Goal: Task Accomplishment & Management: Use online tool/utility

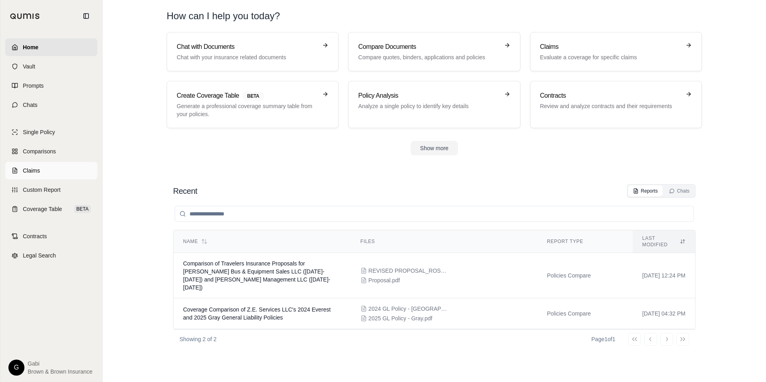
click at [26, 172] on span "Claims" at bounding box center [31, 171] width 17 height 8
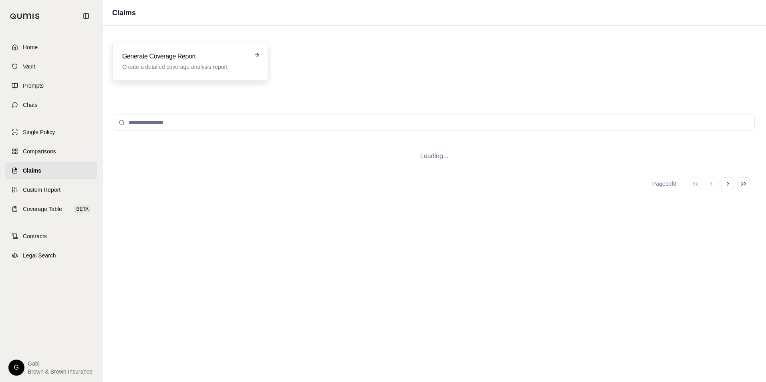
click at [212, 58] on h3 "Generate Coverage Report" at bounding box center [184, 57] width 125 height 10
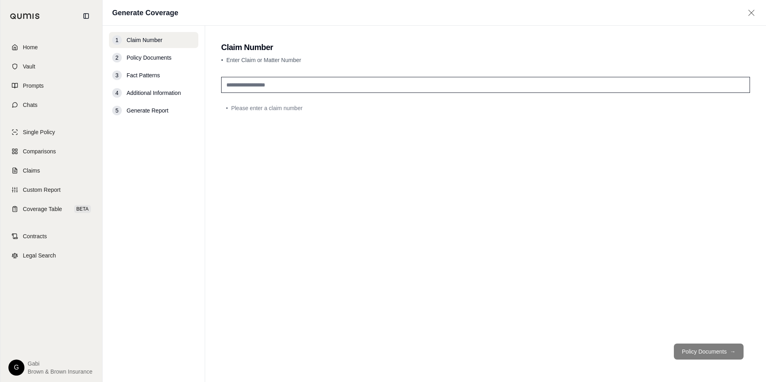
click at [298, 83] on input "text" at bounding box center [485, 85] width 529 height 16
click at [259, 83] on input "**********" at bounding box center [485, 85] width 529 height 16
type input "**********"
click at [701, 346] on button "Policy Documents →" at bounding box center [708, 352] width 70 height 16
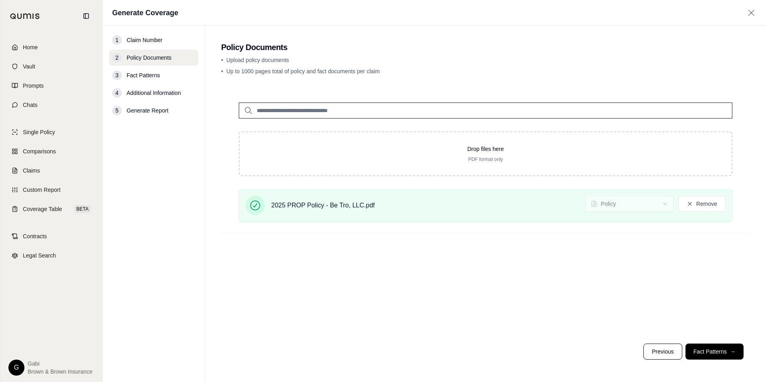
click at [711, 351] on button "Fact Patterns →" at bounding box center [714, 352] width 58 height 16
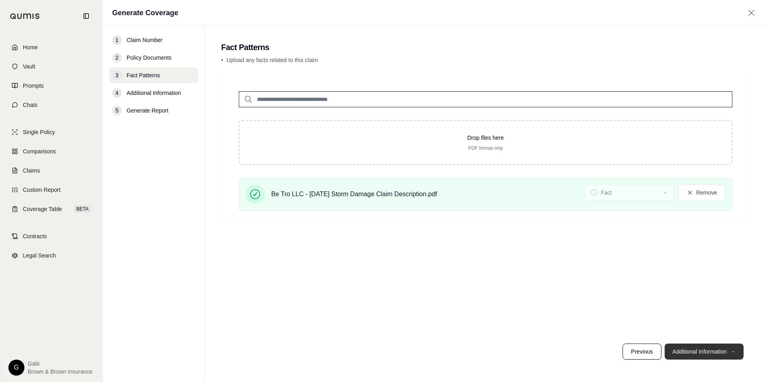
click at [708, 352] on button "Additional Information →" at bounding box center [703, 352] width 79 height 16
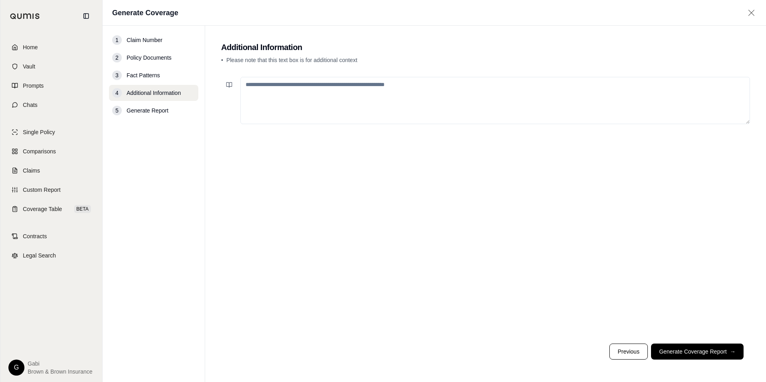
click at [336, 105] on textarea at bounding box center [494, 100] width 509 height 47
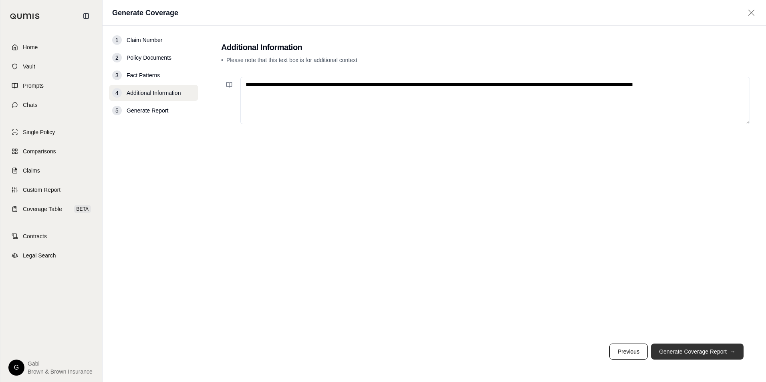
type textarea "**********"
click at [708, 349] on button "Generate Coverage Report →" at bounding box center [697, 352] width 92 height 16
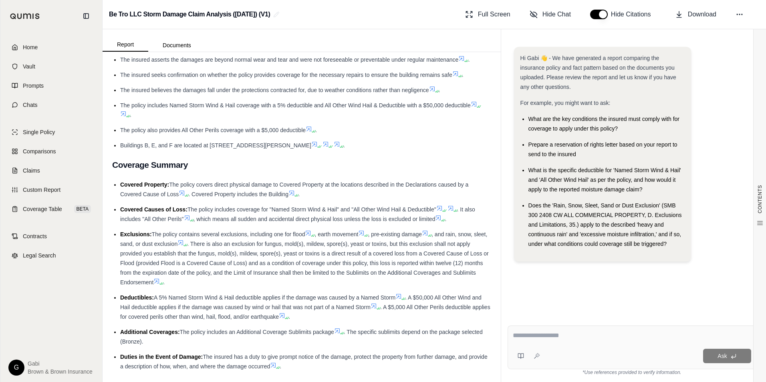
scroll to position [280, 0]
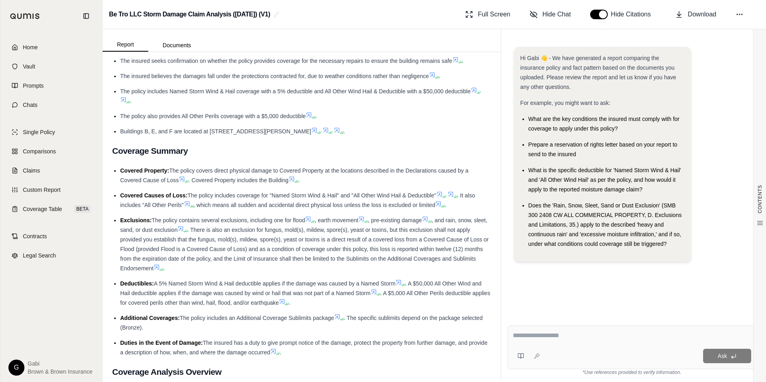
click at [184, 230] on icon at bounding box center [180, 228] width 6 height 6
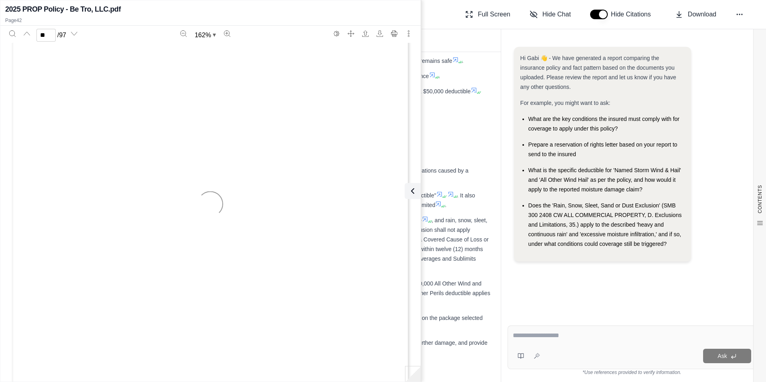
type input "**"
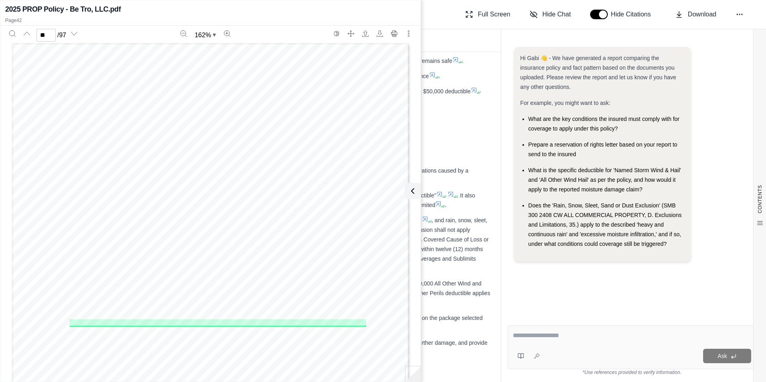
click at [458, 246] on span ". There is also an exclusion for fungus, mold(s), mildew, spore(s), yeast or to…" at bounding box center [304, 249] width 368 height 45
click at [412, 191] on icon at bounding box center [411, 191] width 10 height 10
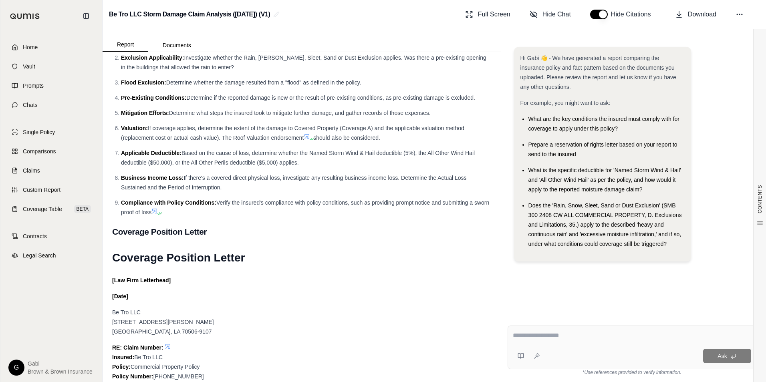
scroll to position [2913, 0]
click at [695, 18] on span "Download" at bounding box center [701, 15] width 28 height 10
click at [585, 289] on div "Hi Gabi 👋 - We have generated a report comparing the insurance policy and fact …" at bounding box center [631, 176] width 249 height 272
click at [599, 16] on button "button" at bounding box center [599, 15] width 18 height 10
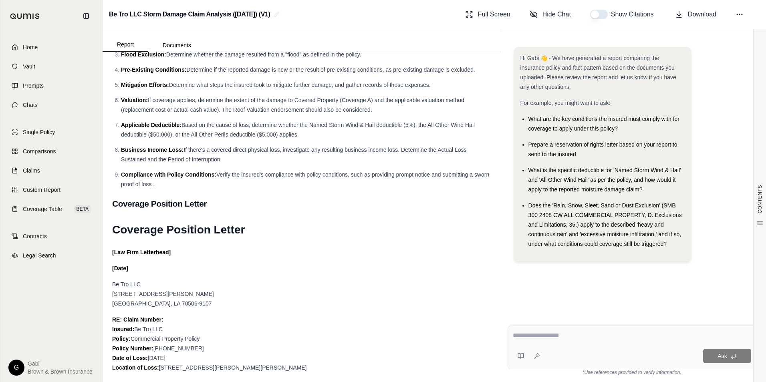
scroll to position [2874, 0]
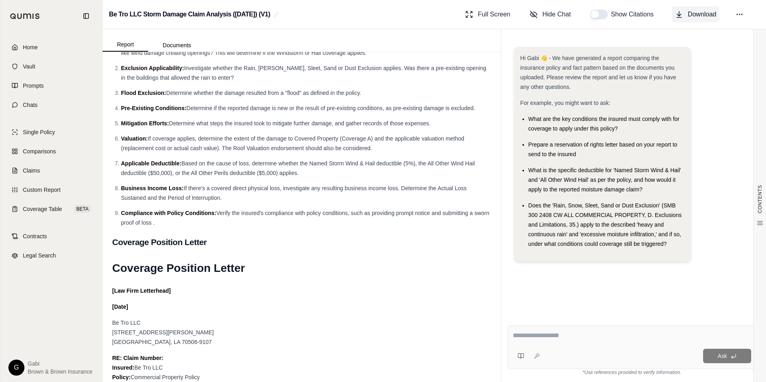
click at [700, 11] on span "Download" at bounding box center [701, 15] width 28 height 10
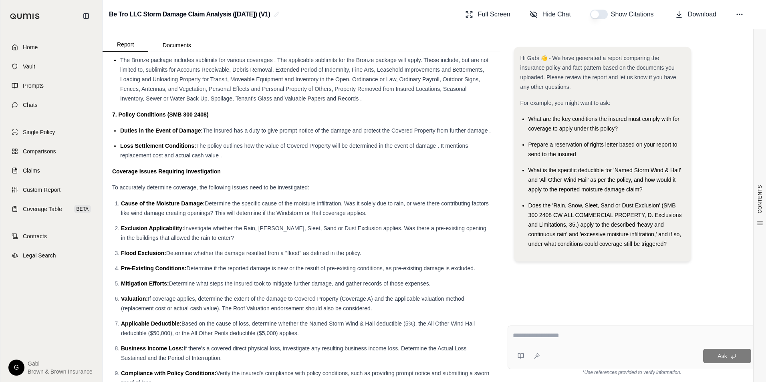
scroll to position [1153, 0]
click at [370, 22] on div "Be Tro LLC Storm Damage Claim Analysis ([DATE]) (V1) Full Screen Hide Chat Show…" at bounding box center [434, 14] width 663 height 29
click at [38, 173] on span "Claims" at bounding box center [31, 171] width 17 height 8
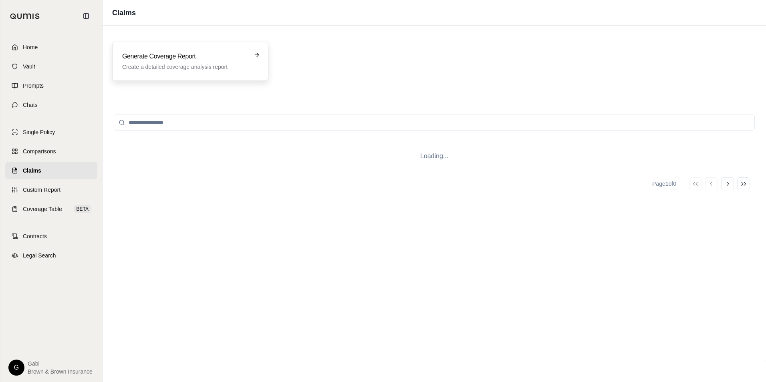
click at [165, 65] on p "Create a detailed coverage analysis report" at bounding box center [184, 67] width 125 height 8
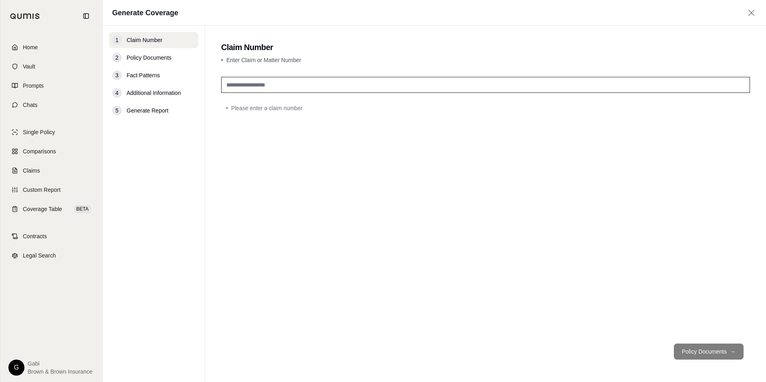
click at [255, 85] on input "text" at bounding box center [485, 85] width 529 height 16
type input "**********"
click at [702, 352] on button "Policy Documents →" at bounding box center [708, 352] width 70 height 16
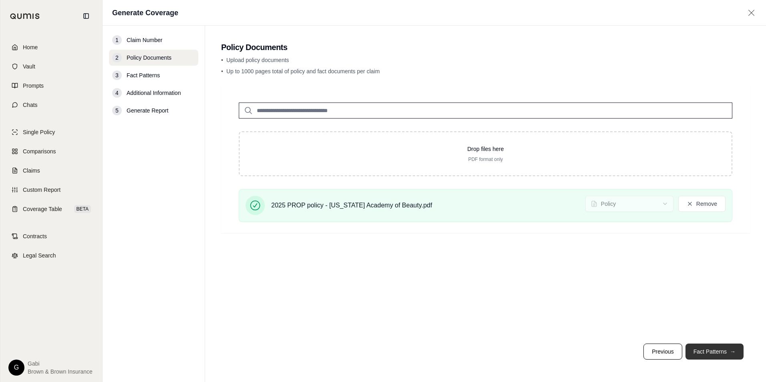
click at [714, 350] on button "Fact Patterns →" at bounding box center [714, 352] width 58 height 16
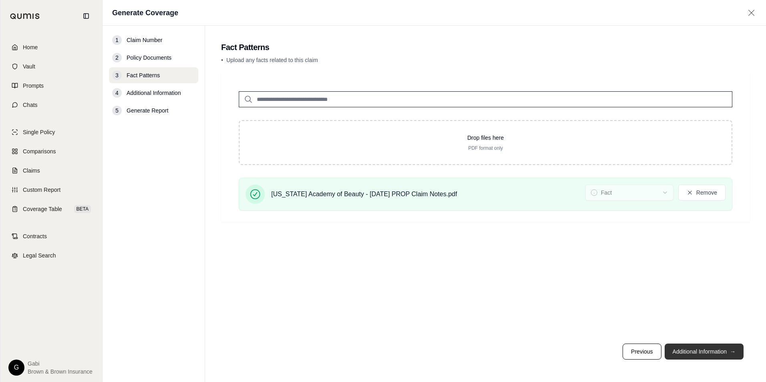
click at [705, 350] on button "Additional Information →" at bounding box center [703, 352] width 79 height 16
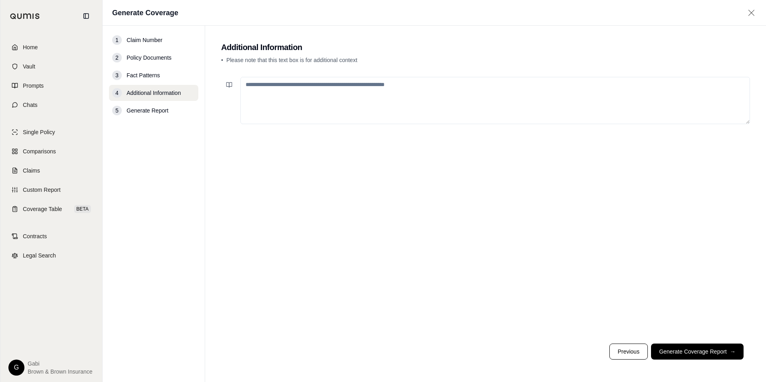
click at [252, 80] on textarea at bounding box center [494, 100] width 509 height 47
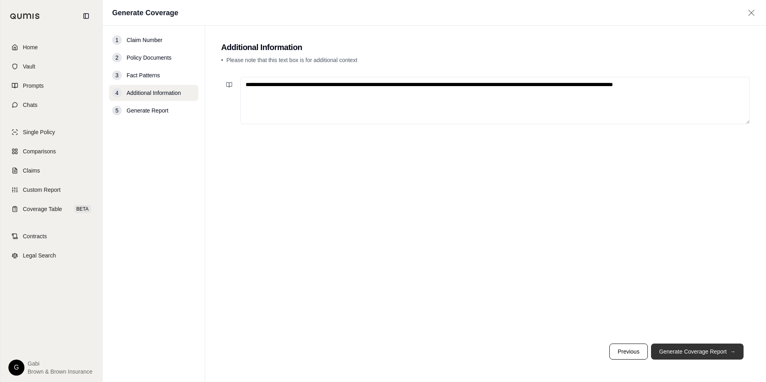
type textarea "**********"
click at [701, 350] on button "Generate Coverage Report →" at bounding box center [697, 352] width 92 height 16
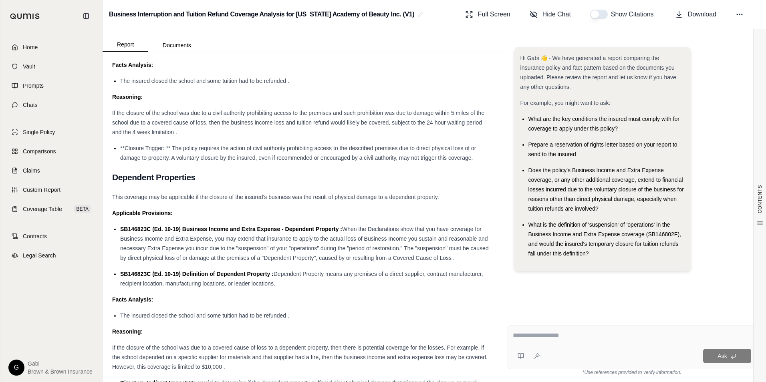
scroll to position [1458, 0]
